Goal: Task Accomplishment & Management: Use online tool/utility

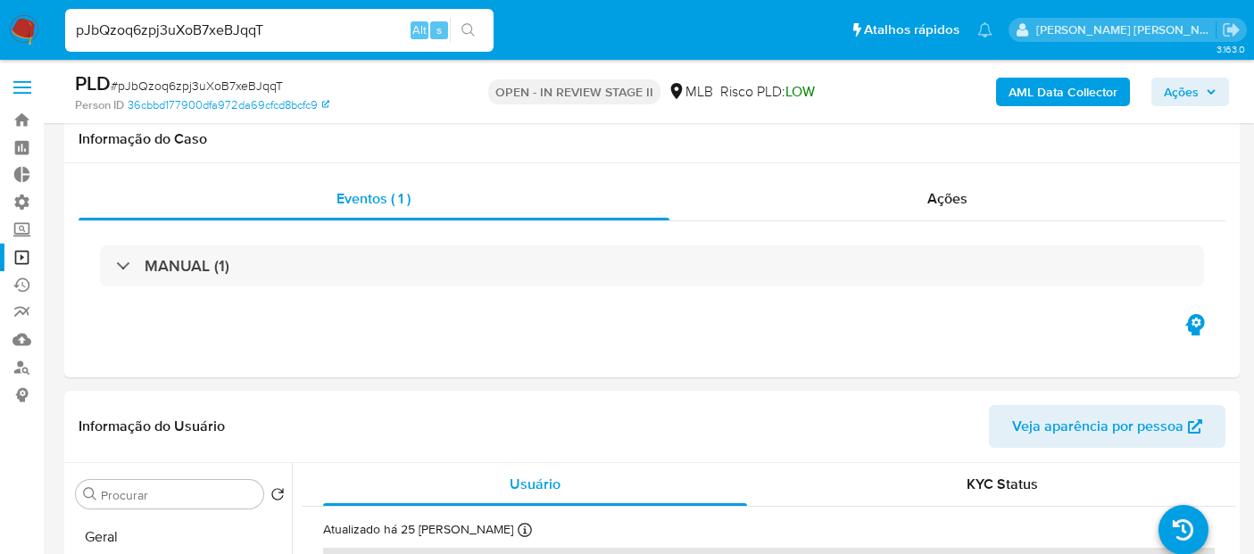
select select "10"
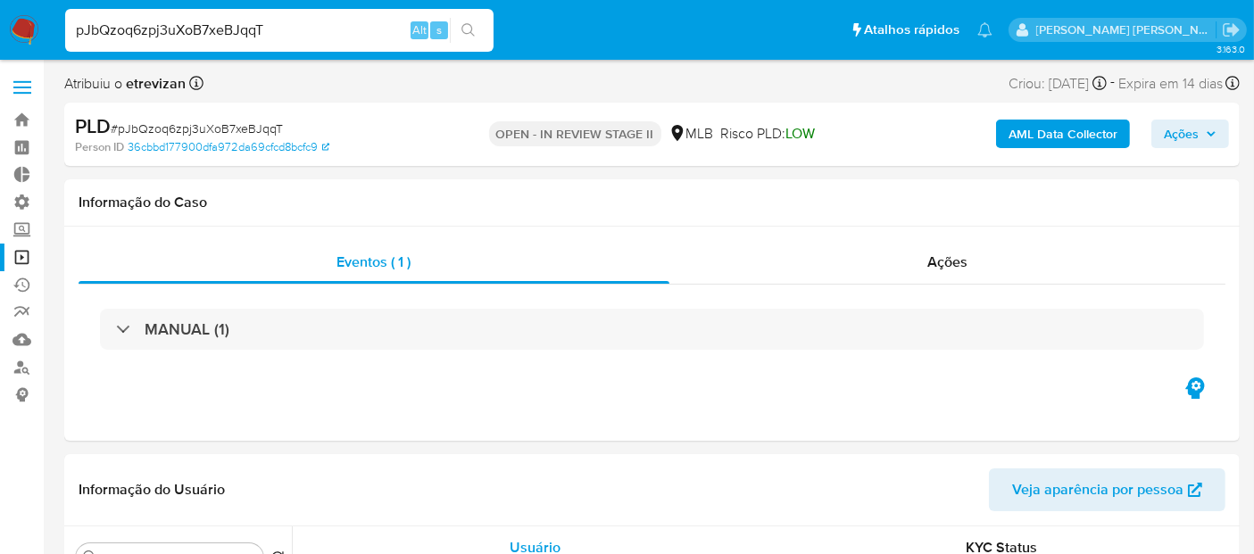
click at [26, 261] on link "Operações em massa" at bounding box center [106, 258] width 212 height 28
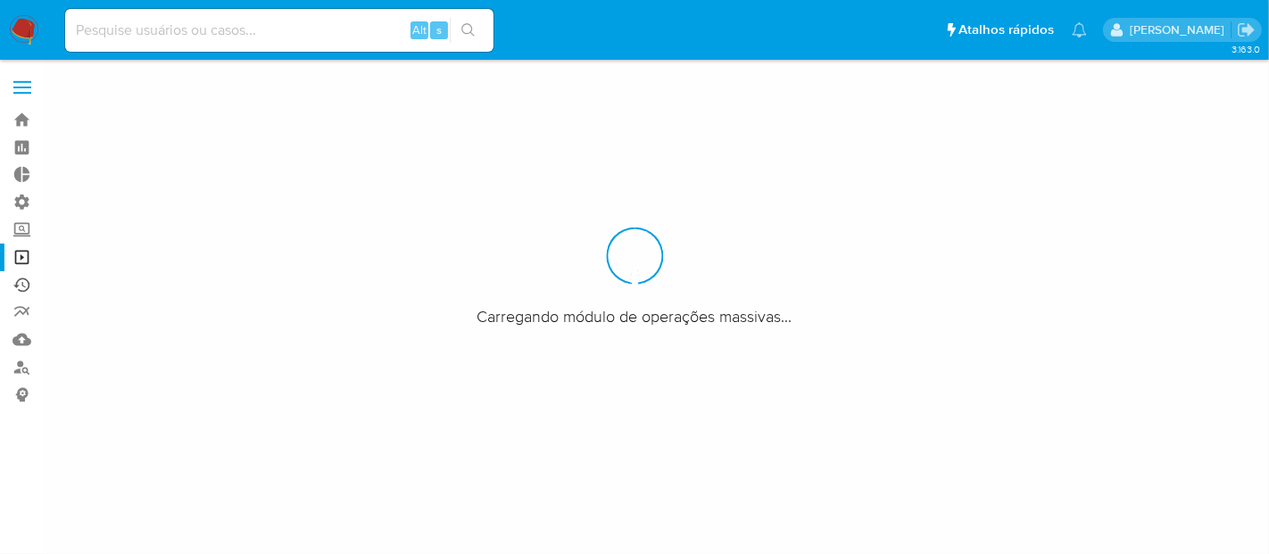
click at [26, 291] on link "Ejecuções automáticas" at bounding box center [106, 285] width 212 height 28
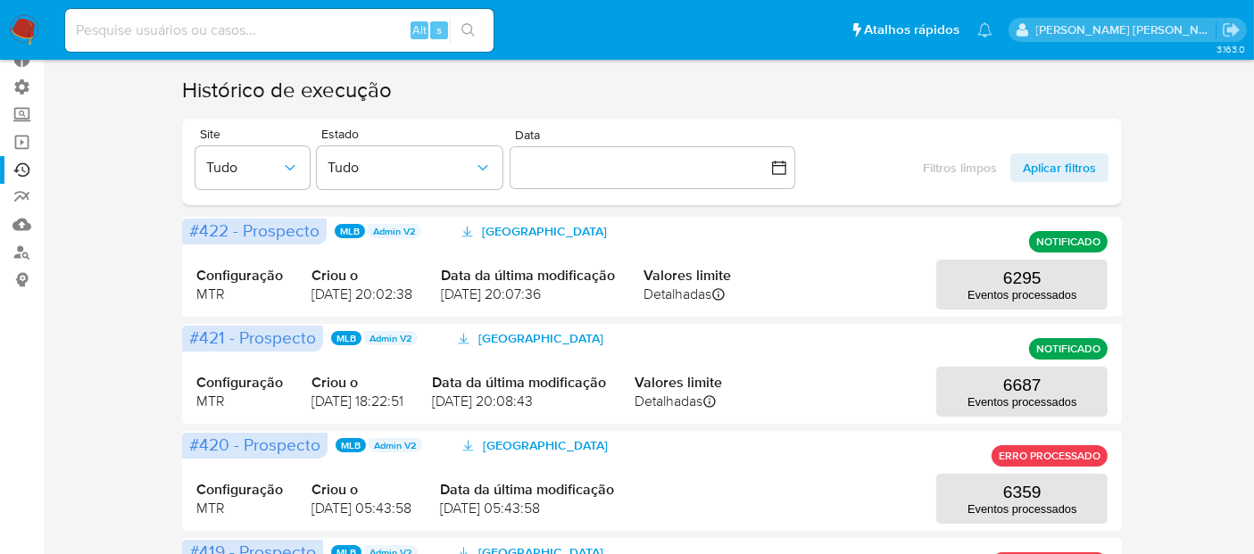
scroll to position [109, 0]
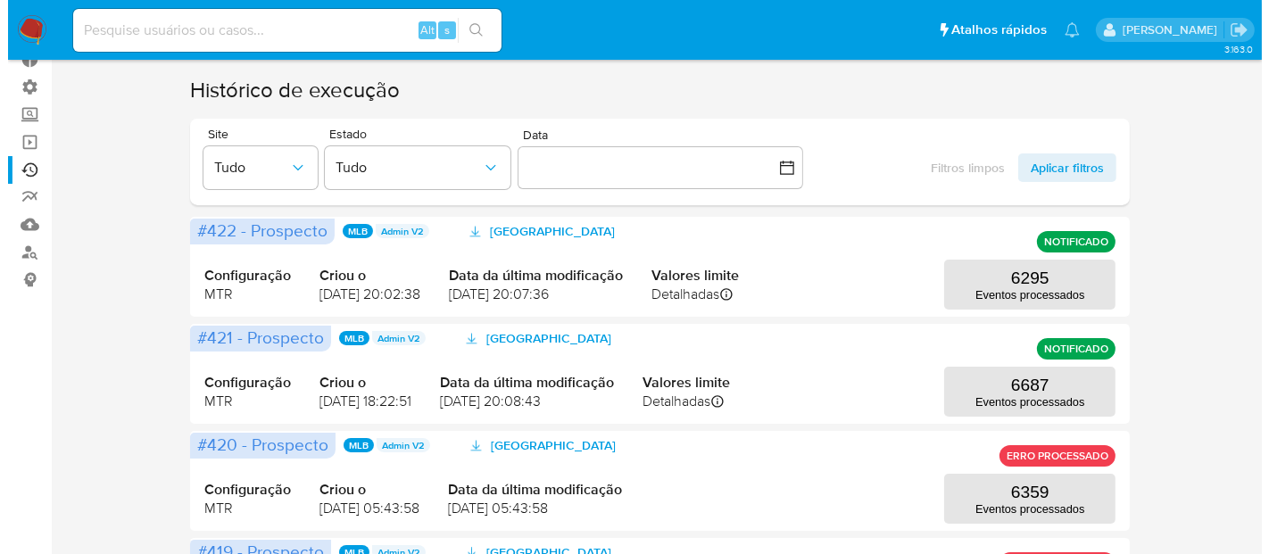
scroll to position [108, 0]
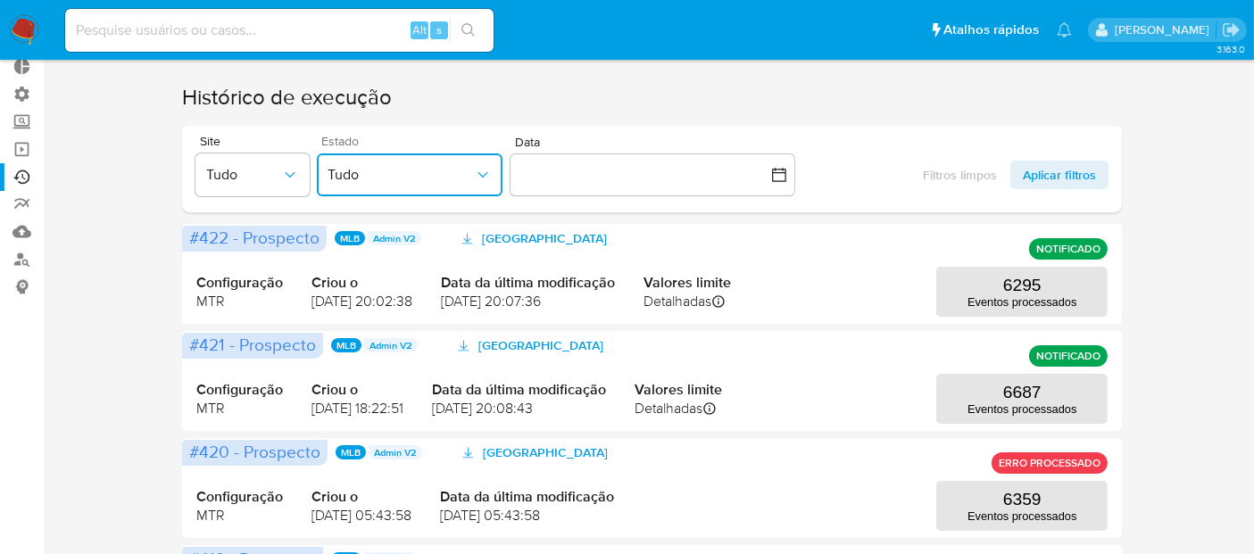
click at [484, 183] on icon "button" at bounding box center [483, 175] width 18 height 18
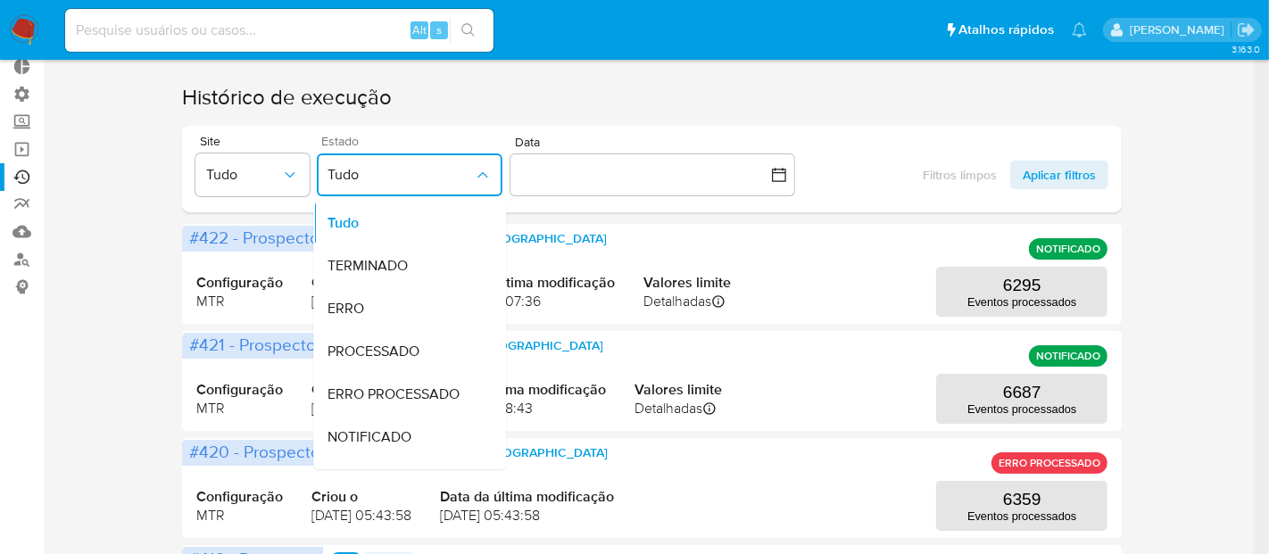
click at [484, 183] on icon "button" at bounding box center [483, 175] width 18 height 18
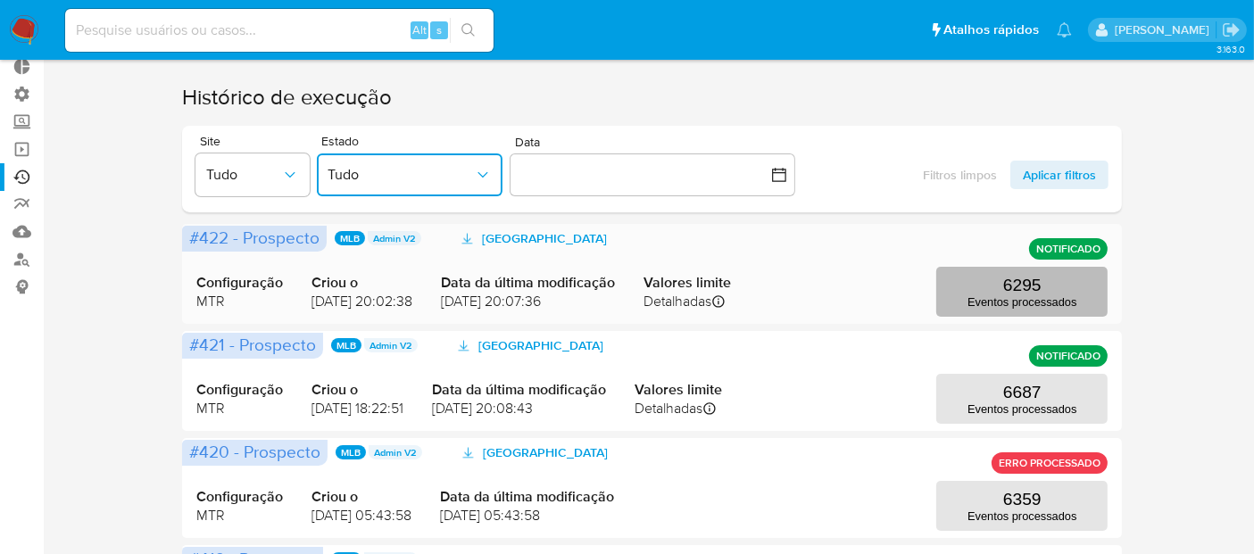
click at [1006, 309] on button "6295 Eventos processados" at bounding box center [1021, 292] width 171 height 50
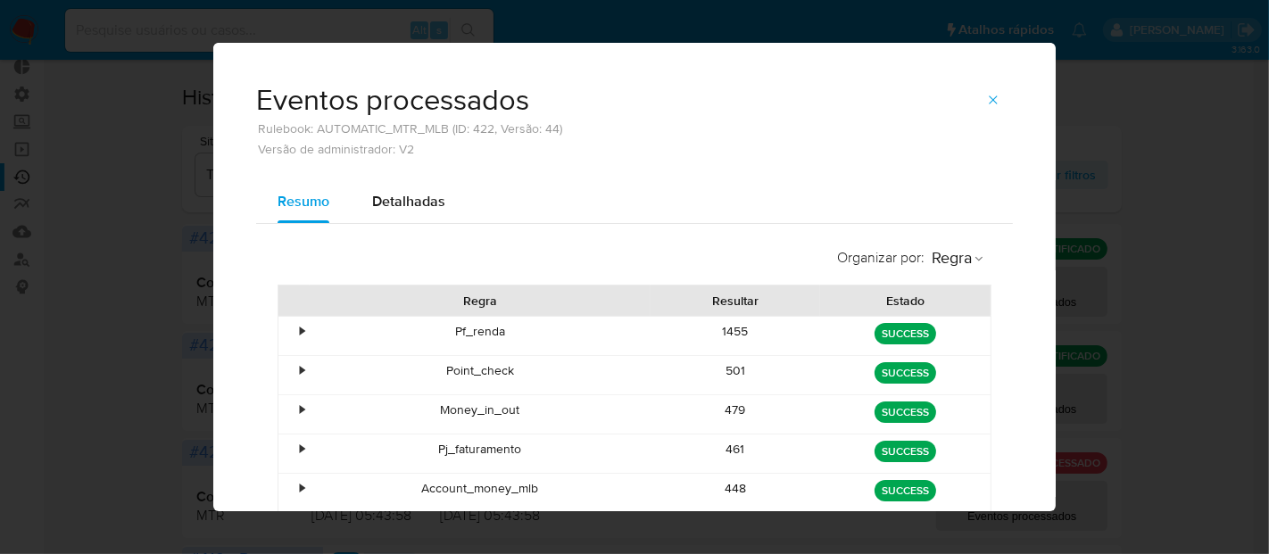
click at [299, 330] on div "•" at bounding box center [293, 336] width 31 height 38
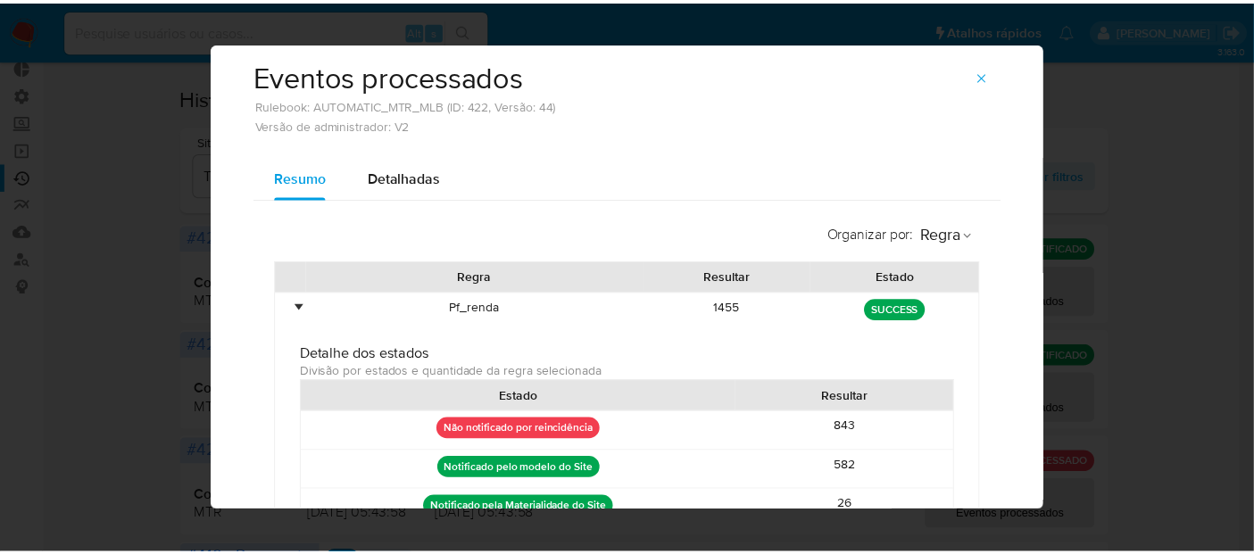
scroll to position [0, 0]
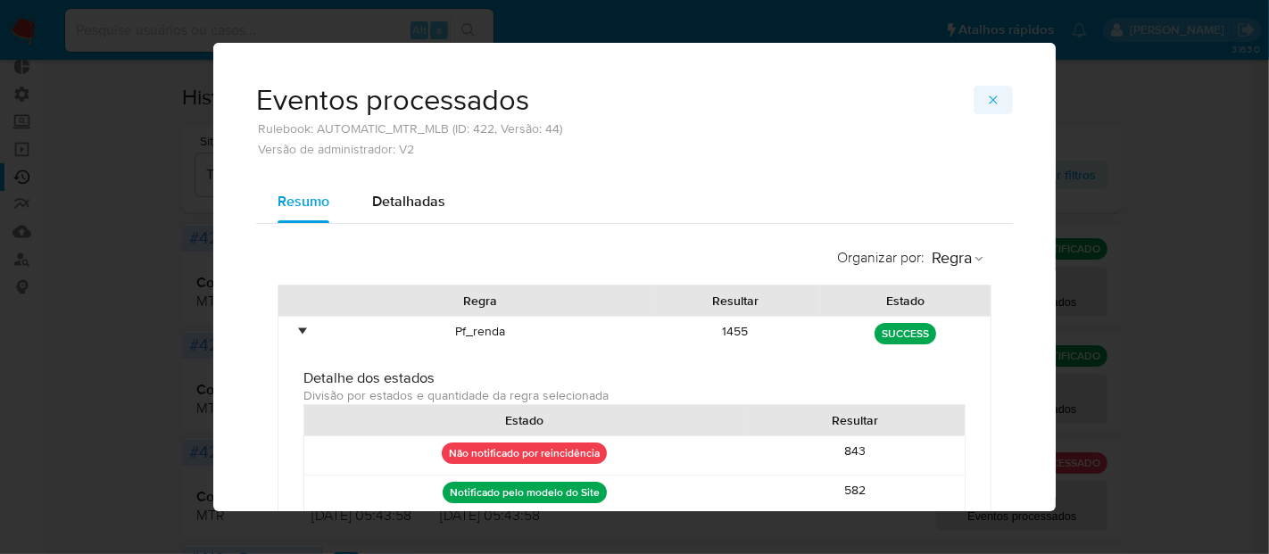
click at [986, 109] on span "button" at bounding box center [993, 99] width 14 height 25
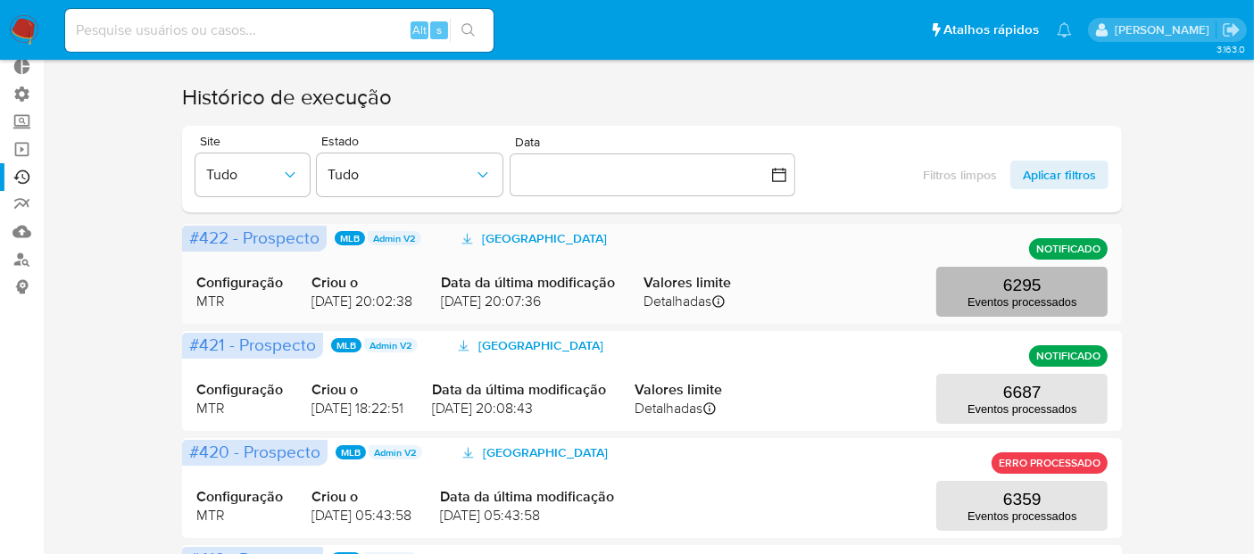
drag, startPoint x: 882, startPoint y: 360, endPoint x: 1005, endPoint y: 312, distance: 131.9
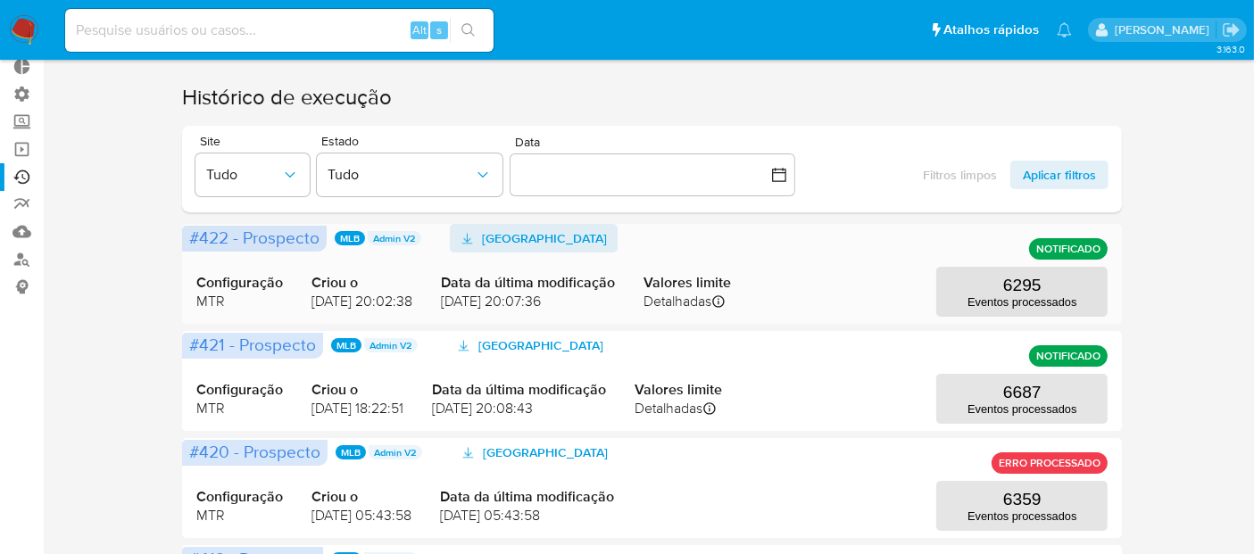
click at [557, 243] on span "[GEOGRAPHIC_DATA]" at bounding box center [544, 238] width 125 height 29
